Goal: Task Accomplishment & Management: Use online tool/utility

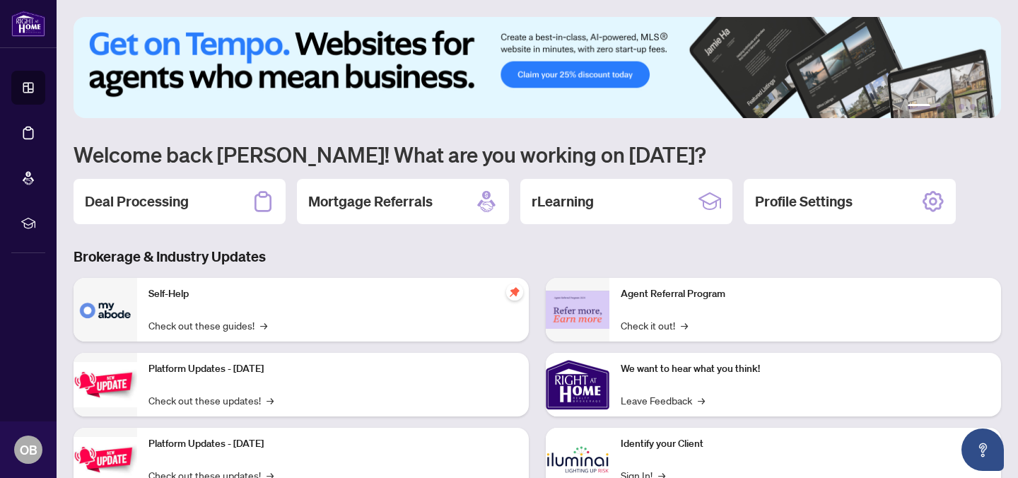
click at [170, 189] on div "Deal Processing" at bounding box center [180, 201] width 212 height 45
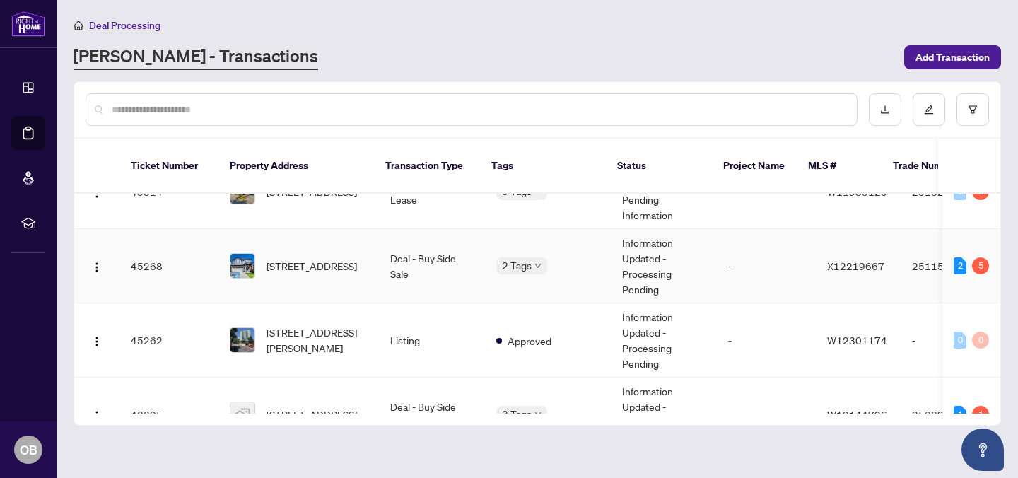
scroll to position [566, 0]
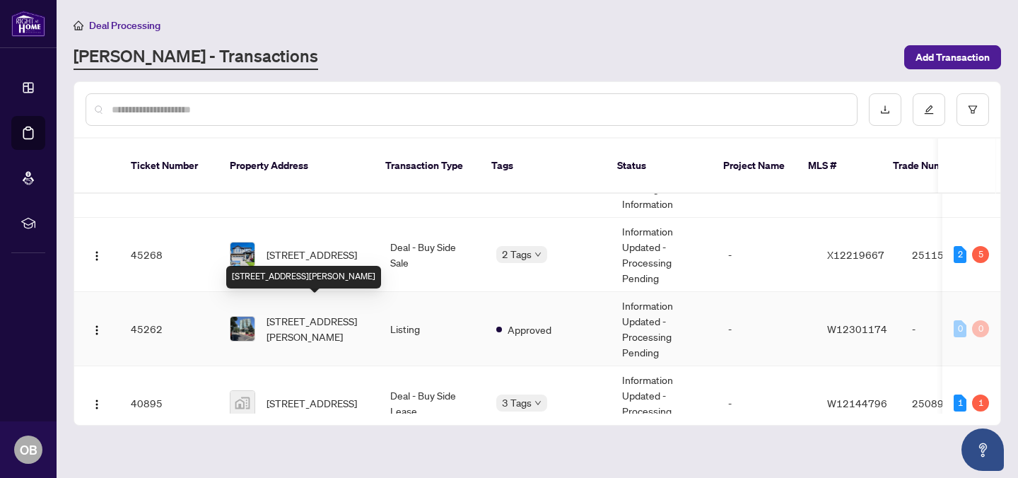
click at [298, 313] on span "[STREET_ADDRESS][PERSON_NAME]" at bounding box center [317, 328] width 101 height 31
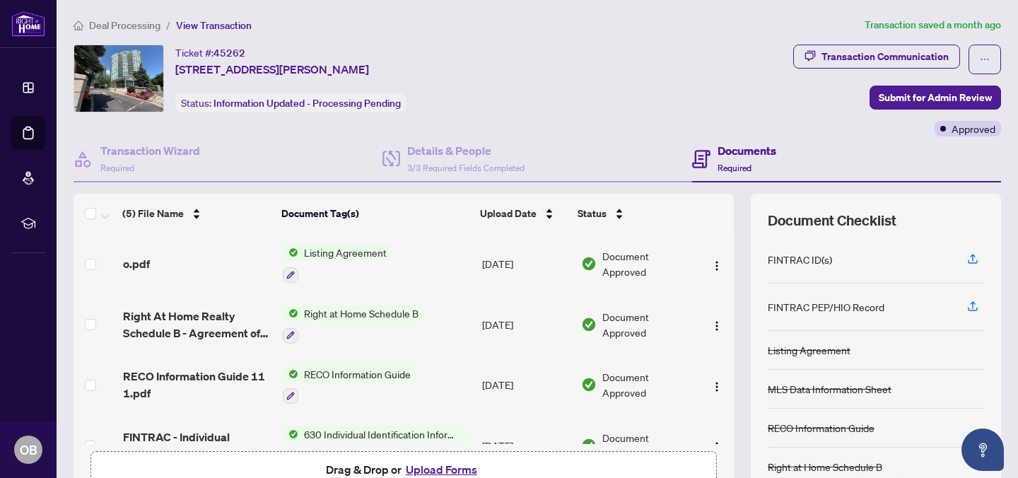
drag, startPoint x: 715, startPoint y: 90, endPoint x: 686, endPoint y: 64, distance: 39.6
click at [686, 65] on div "Ticket #: 45262 [STREET_ADDRESS][PERSON_NAME] Status: Information Updated - Pro…" at bounding box center [431, 79] width 714 height 68
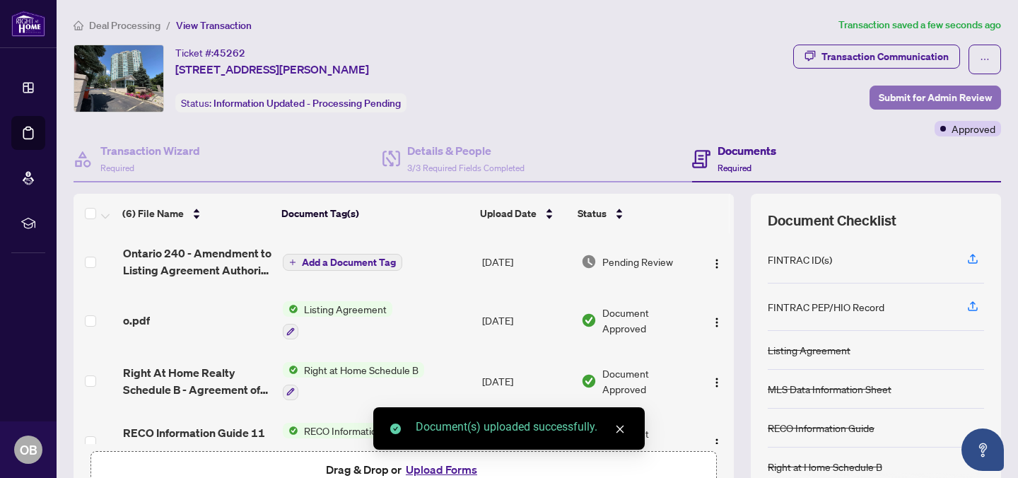
click at [924, 92] on span "Submit for Admin Review" at bounding box center [935, 97] width 113 height 23
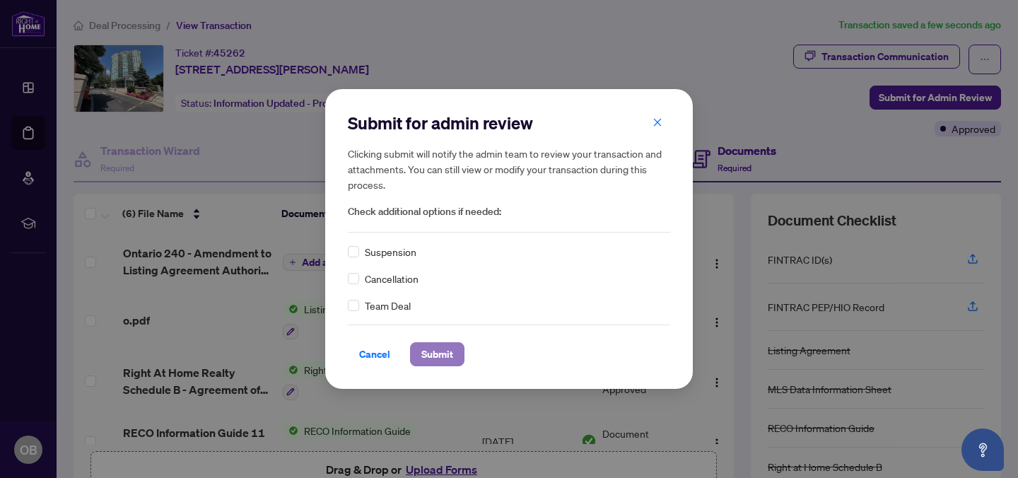
click at [428, 344] on span "Submit" at bounding box center [437, 354] width 32 height 23
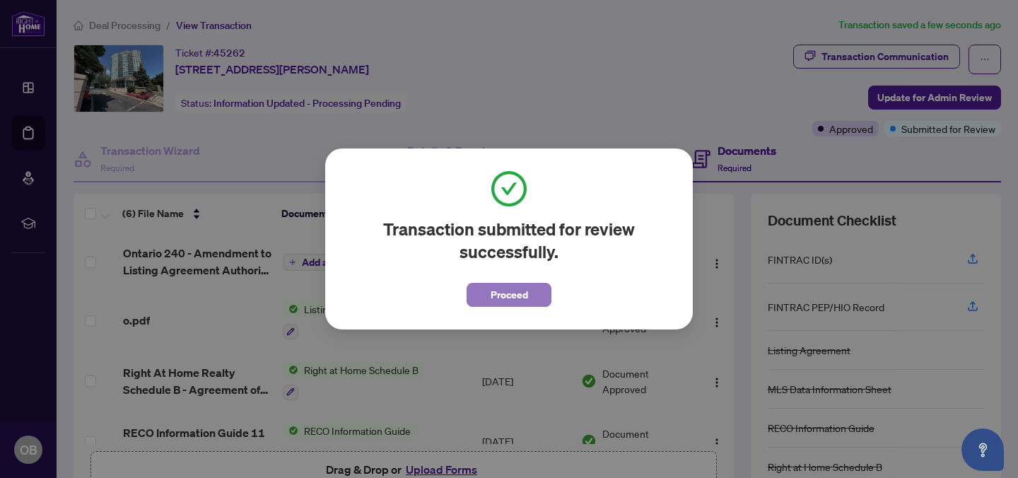
click at [515, 286] on span "Proceed" at bounding box center [509, 295] width 37 height 23
